Goal: Find specific page/section: Find specific page/section

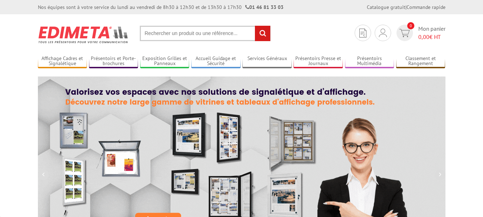
click at [203, 37] on input "text" at bounding box center [205, 33] width 131 height 15
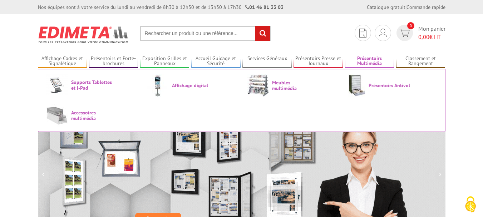
click at [371, 61] on link "Présentoirs Multimédia" at bounding box center [369, 61] width 49 height 12
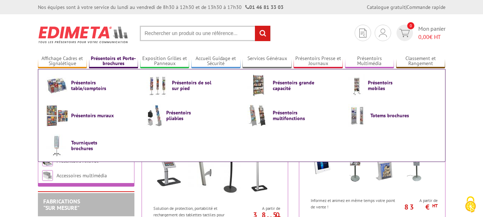
click at [122, 60] on link "Présentoirs et Porte-brochures" at bounding box center [113, 61] width 49 height 12
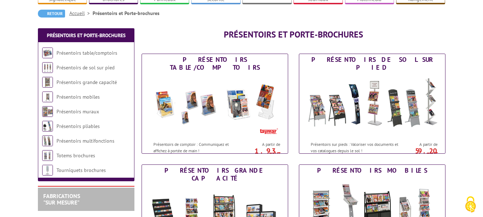
scroll to position [64, 0]
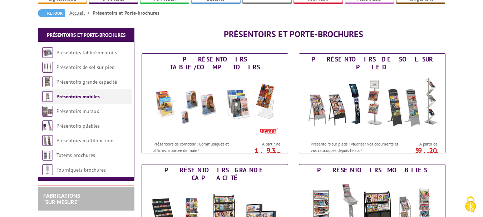
click at [91, 93] on link "Présentoirs mobiles" at bounding box center [77, 96] width 43 height 6
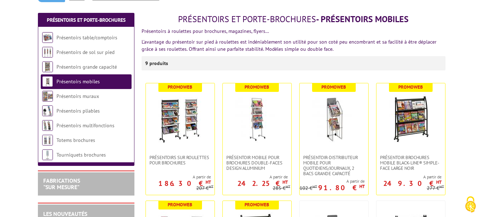
scroll to position [80, 0]
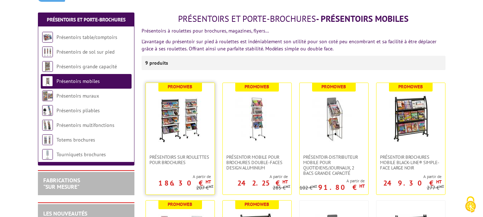
click at [183, 117] on img at bounding box center [180, 119] width 50 height 50
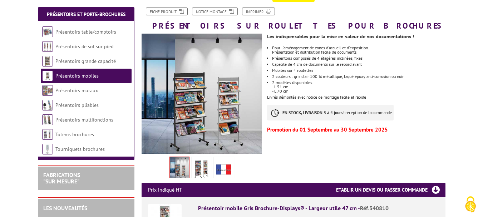
scroll to position [103, 0]
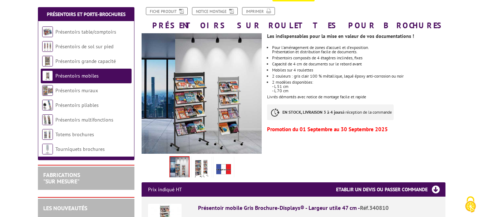
click at [385, 100] on div "Les indispensables pour la mise en valeur de vos documentations ! Pour l'aménag…" at bounding box center [358, 82] width 183 height 105
